Goal: Information Seeking & Learning: Learn about a topic

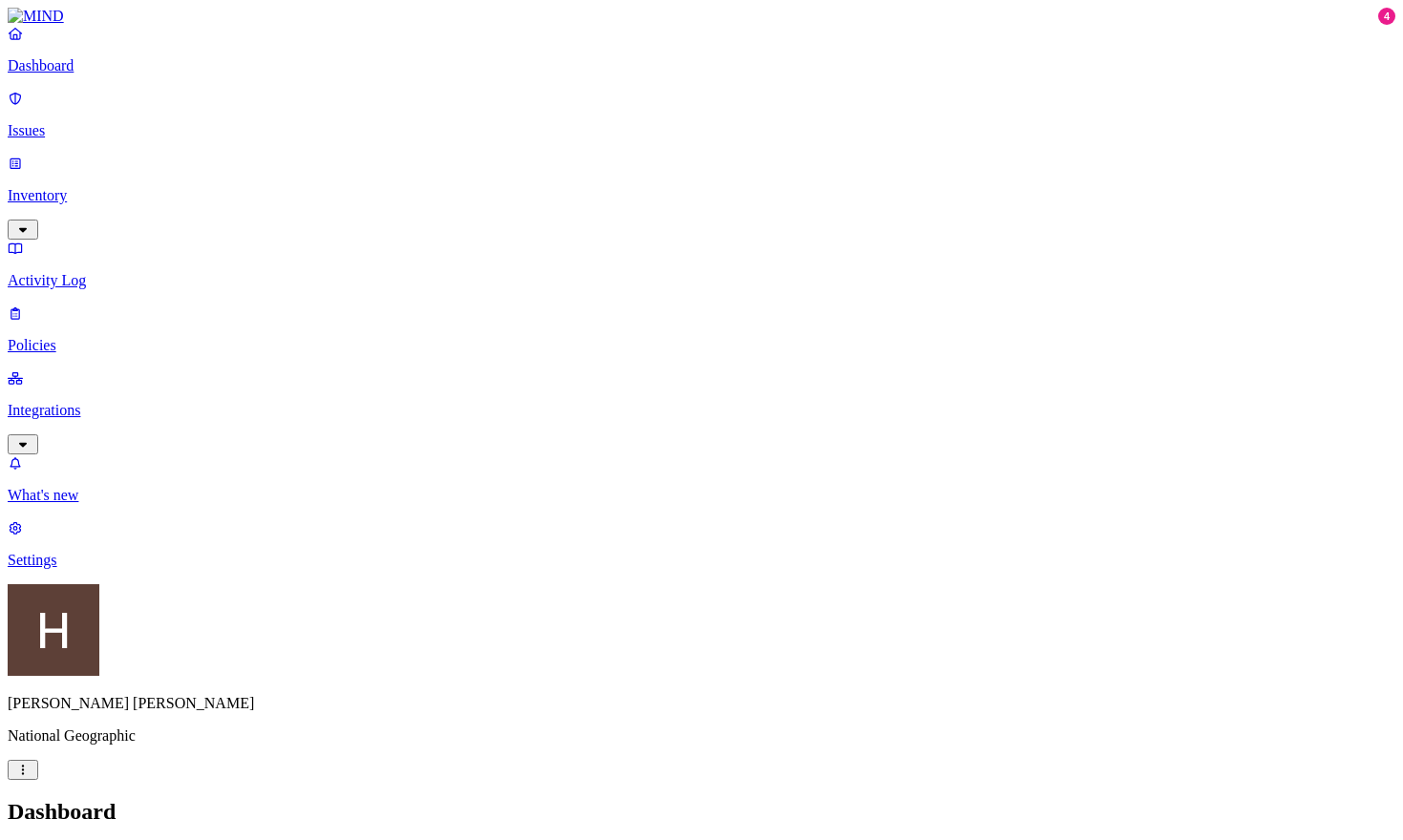
click at [60, 402] on p "Integrations" at bounding box center [702, 411] width 1387 height 18
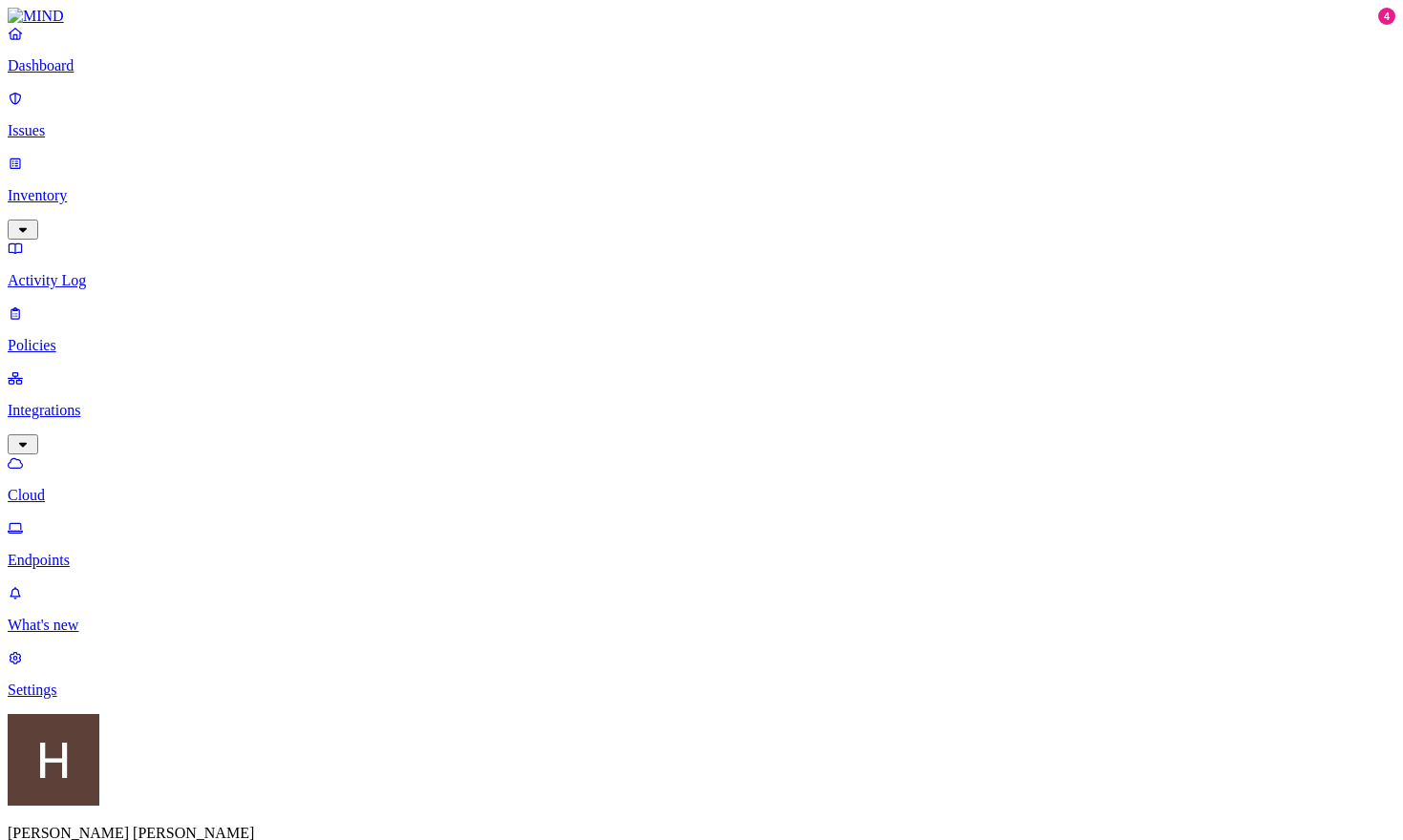
click at [82, 74] on p "Dashboard" at bounding box center [702, 66] width 1387 height 18
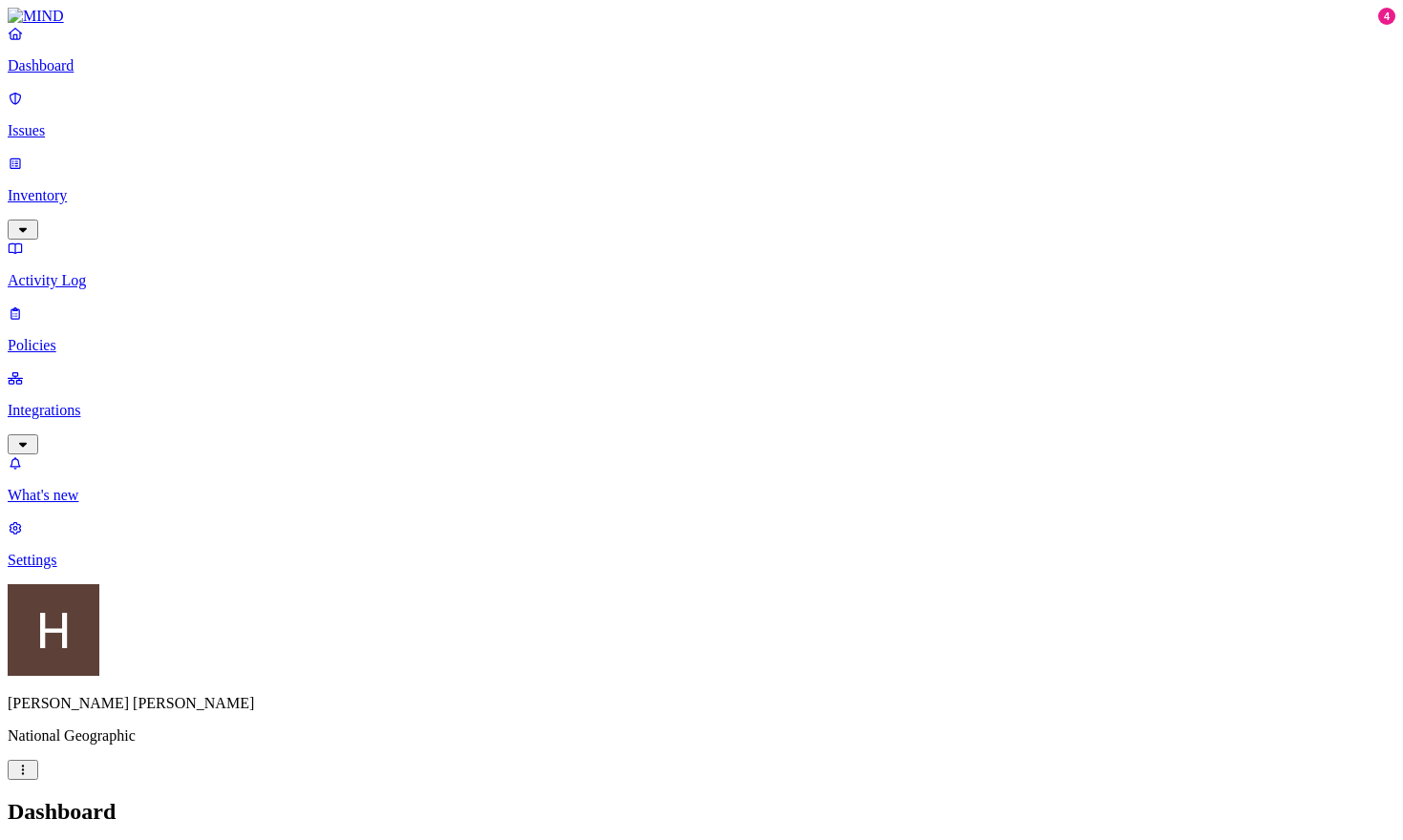
drag, startPoint x: 47, startPoint y: 125, endPoint x: 63, endPoint y: 132, distance: 17.5
click at [47, 125] on p "Issues" at bounding box center [702, 131] width 1387 height 18
click at [972, 799] on h2 "Issues" at bounding box center [702, 812] width 1387 height 25
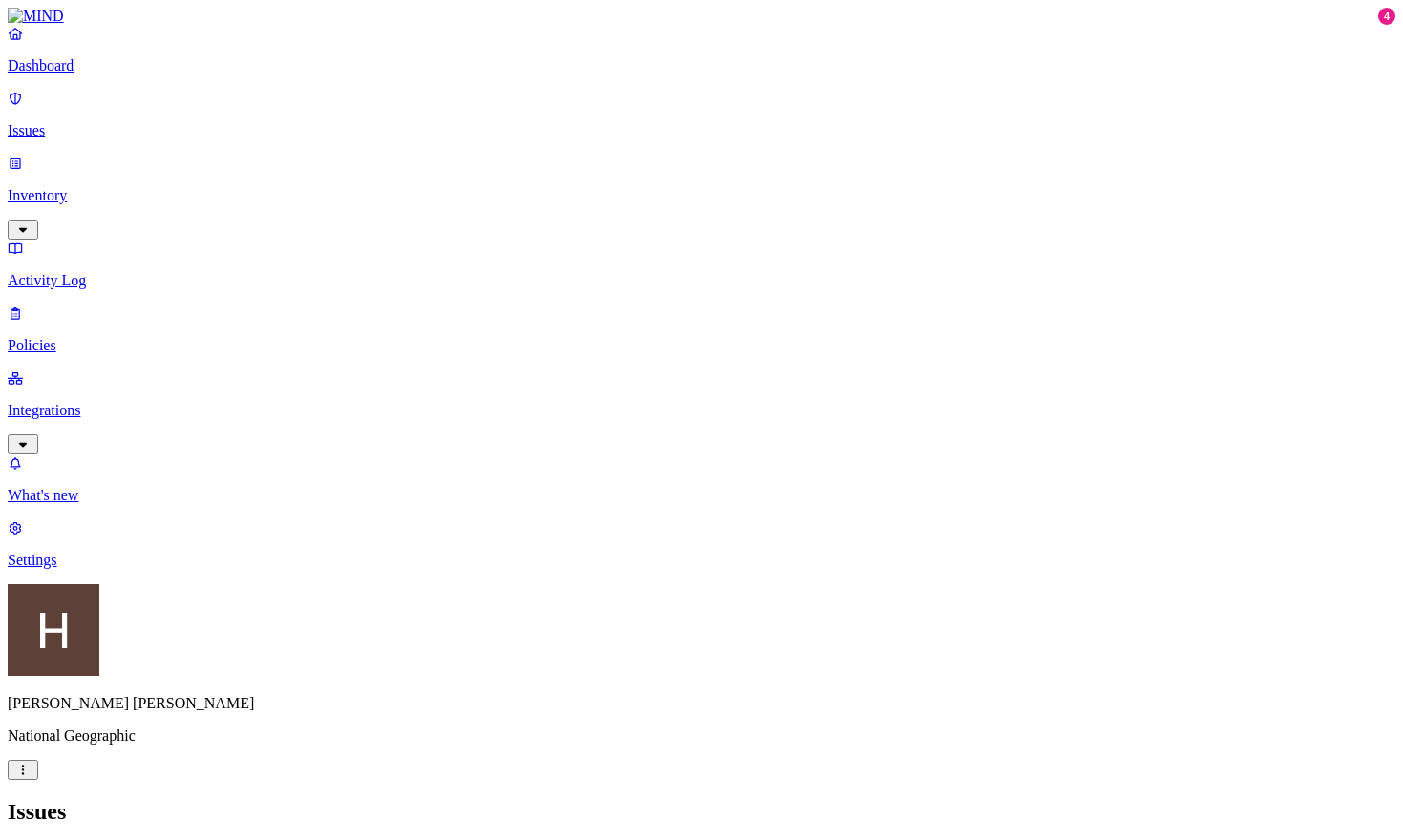
click at [70, 187] on p "Inventory" at bounding box center [702, 196] width 1387 height 18
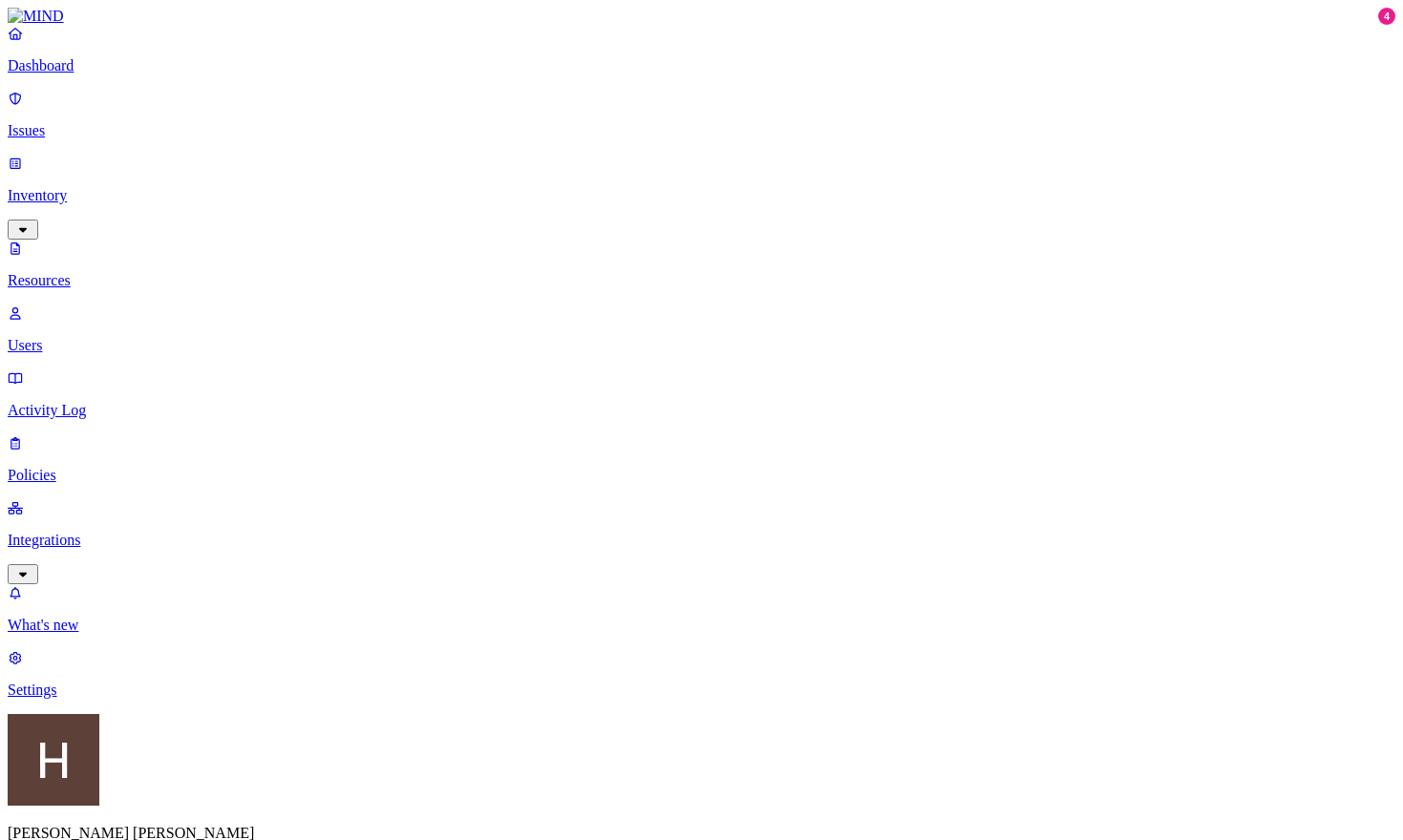
click at [60, 123] on p "Issues" at bounding box center [702, 131] width 1387 height 18
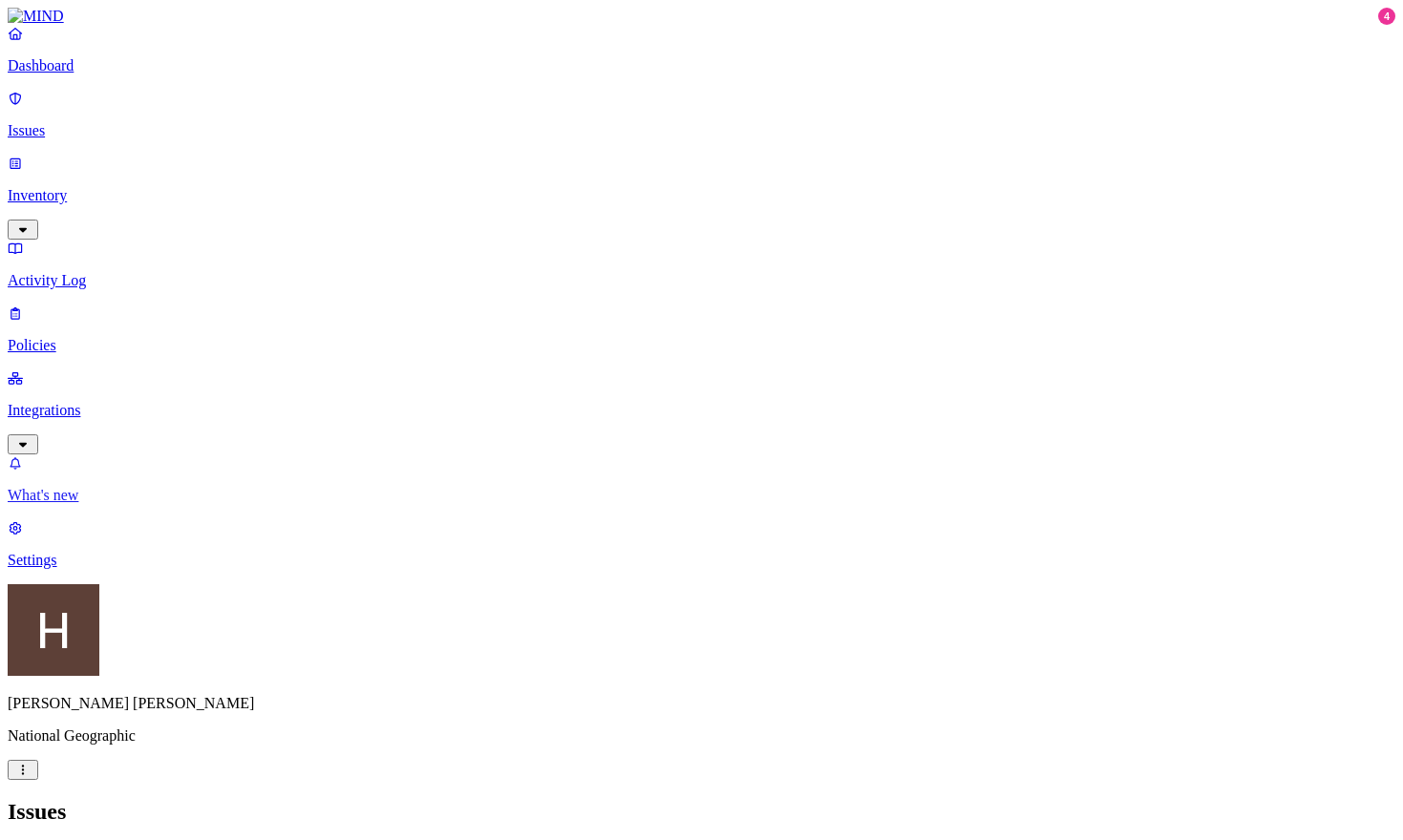
click at [1378, 24] on div "4" at bounding box center [1386, 17] width 18 height 18
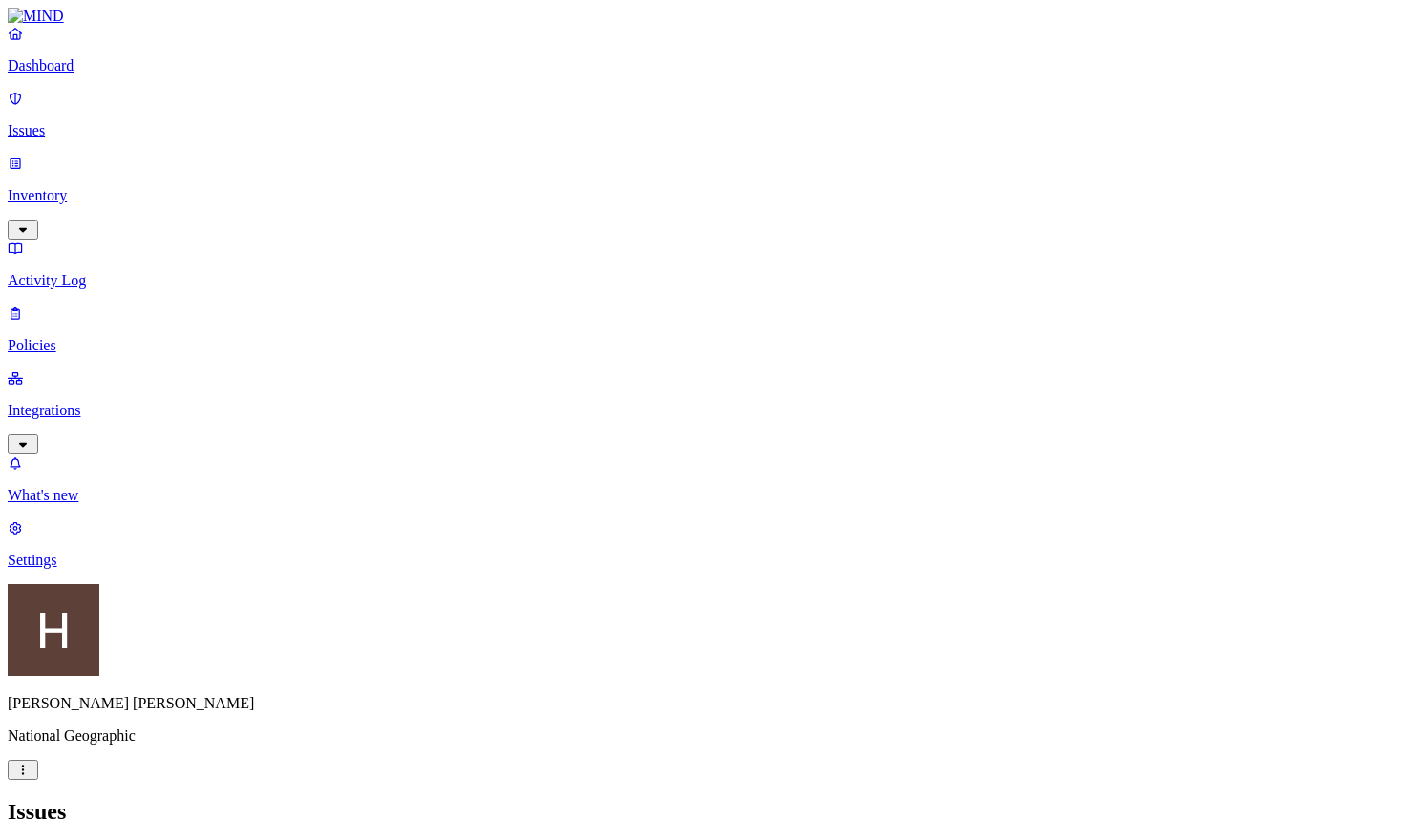
click at [613, 156] on button "button" at bounding box center [621, 159] width 16 height 6
click at [969, 839] on div "All Exposure Exfiltration Insider threat" at bounding box center [702, 856] width 1387 height 23
